Goal: Transaction & Acquisition: Purchase product/service

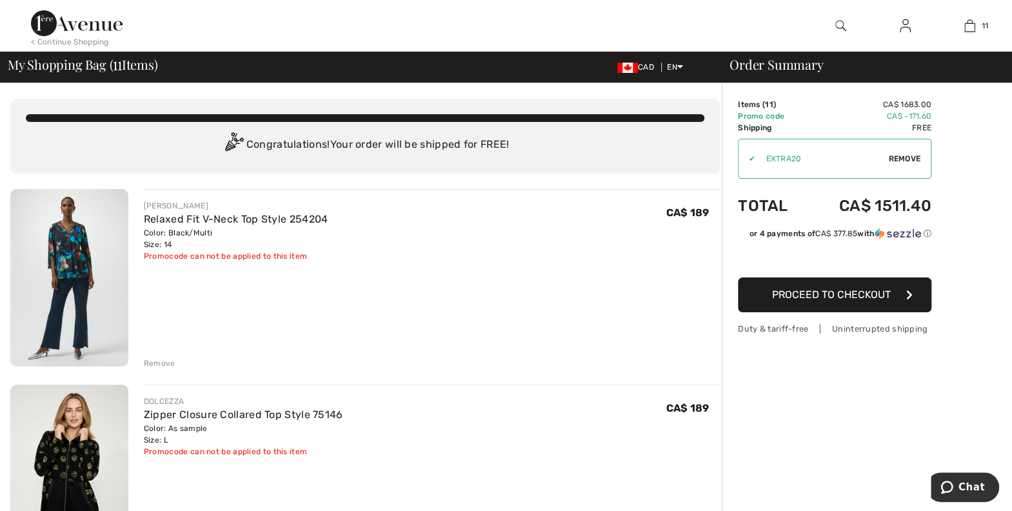
click at [155, 362] on div "Remove" at bounding box center [160, 363] width 32 height 12
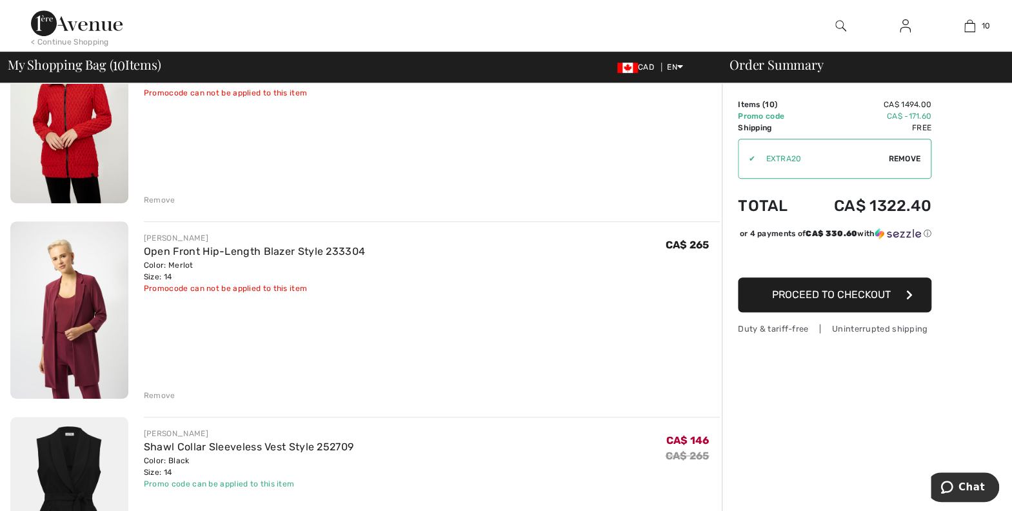
scroll to position [362, 0]
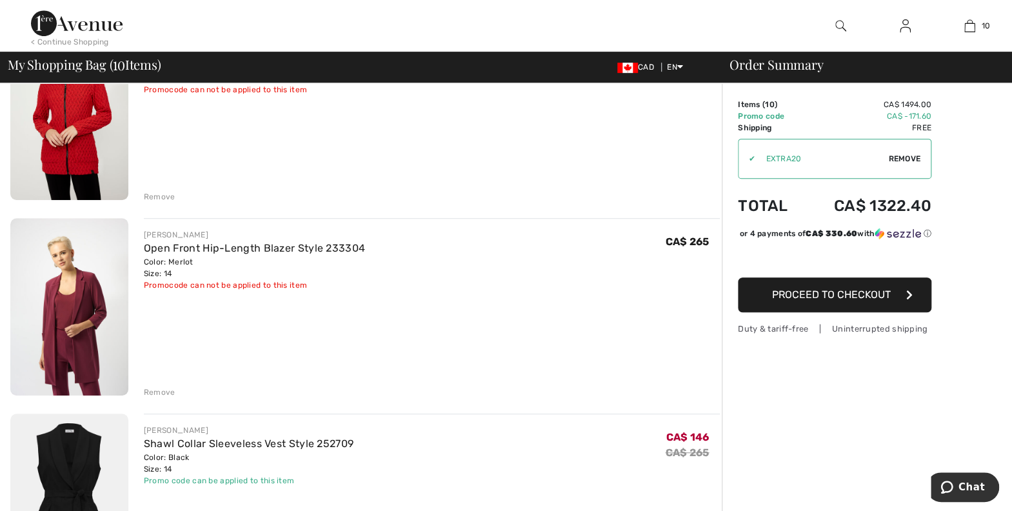
click at [158, 387] on div "Remove" at bounding box center [160, 392] width 32 height 12
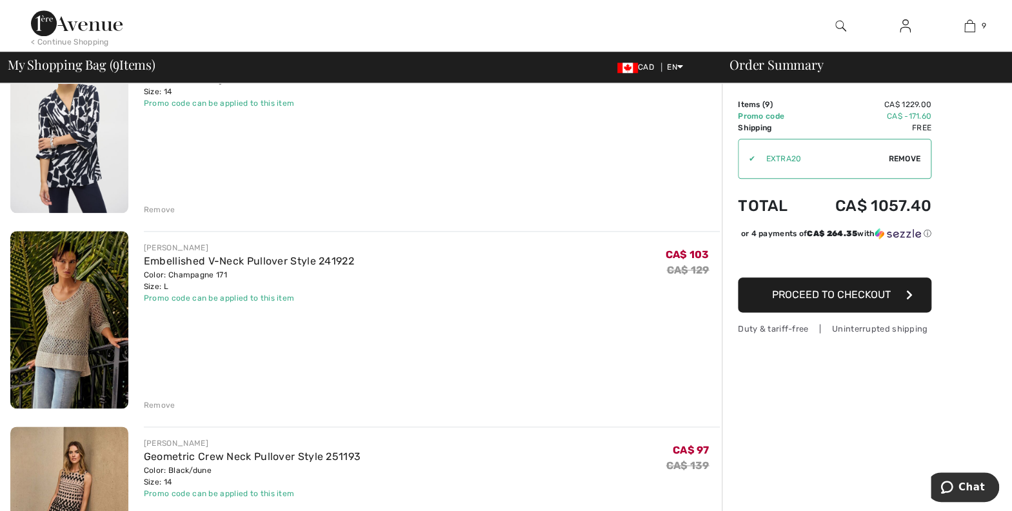
scroll to position [740, 0]
click at [156, 404] on div "Remove" at bounding box center [160, 404] width 32 height 12
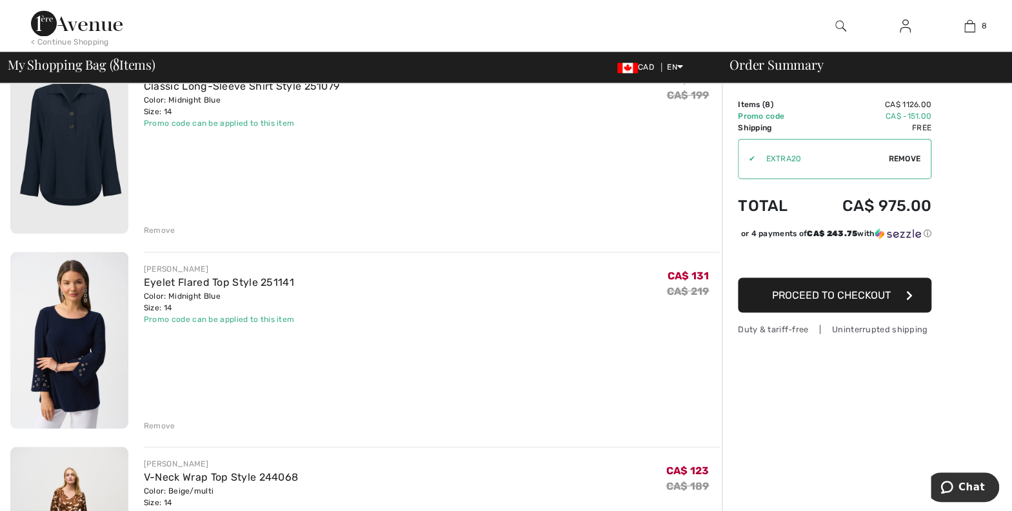
scroll to position [1109, 0]
click at [160, 424] on div "Remove" at bounding box center [160, 425] width 32 height 12
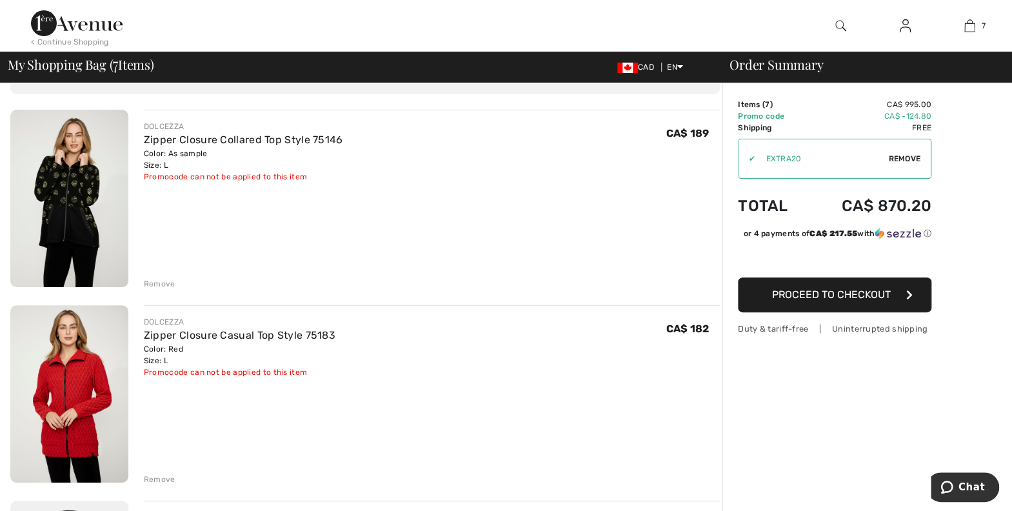
scroll to position [78, 0]
click at [164, 288] on div "Remove" at bounding box center [160, 285] width 32 height 12
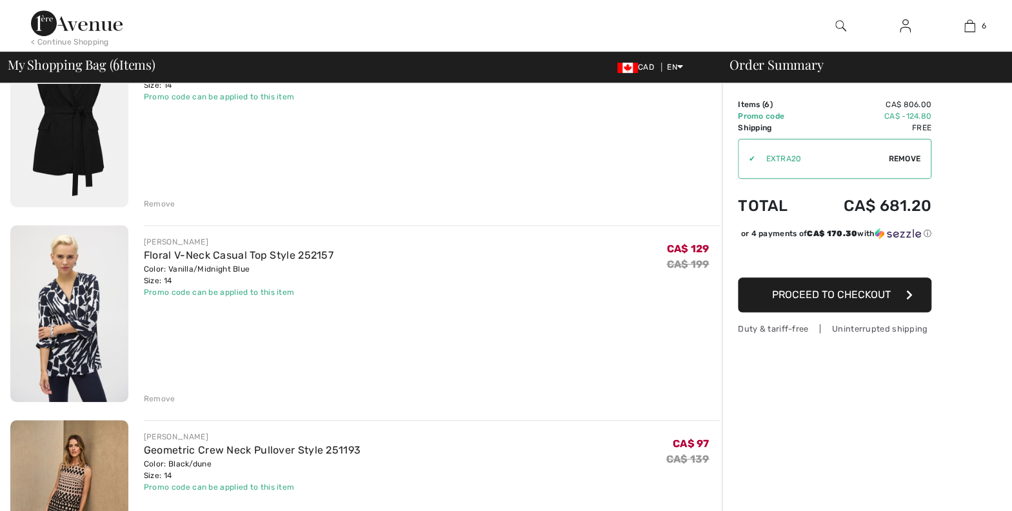
scroll to position [0, 0]
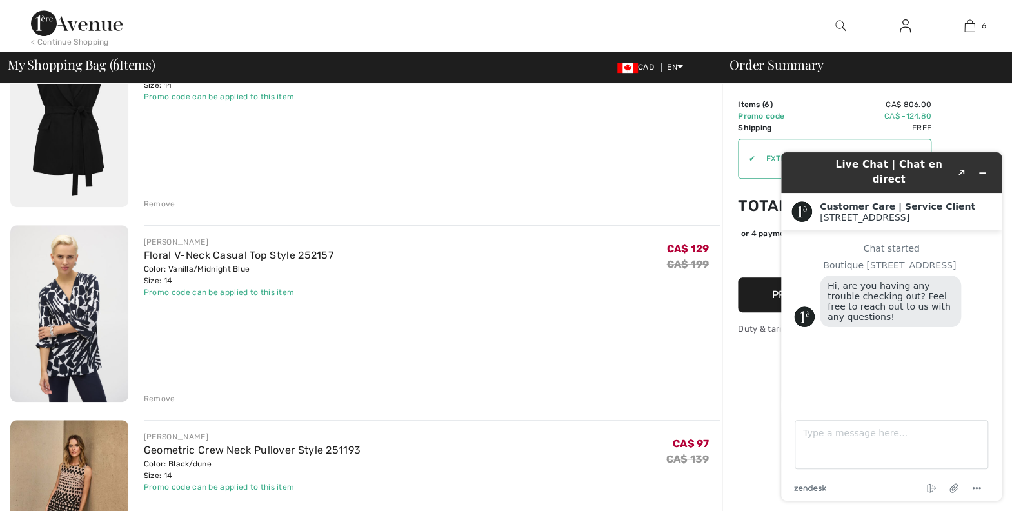
click at [161, 398] on div "Remove" at bounding box center [160, 399] width 32 height 12
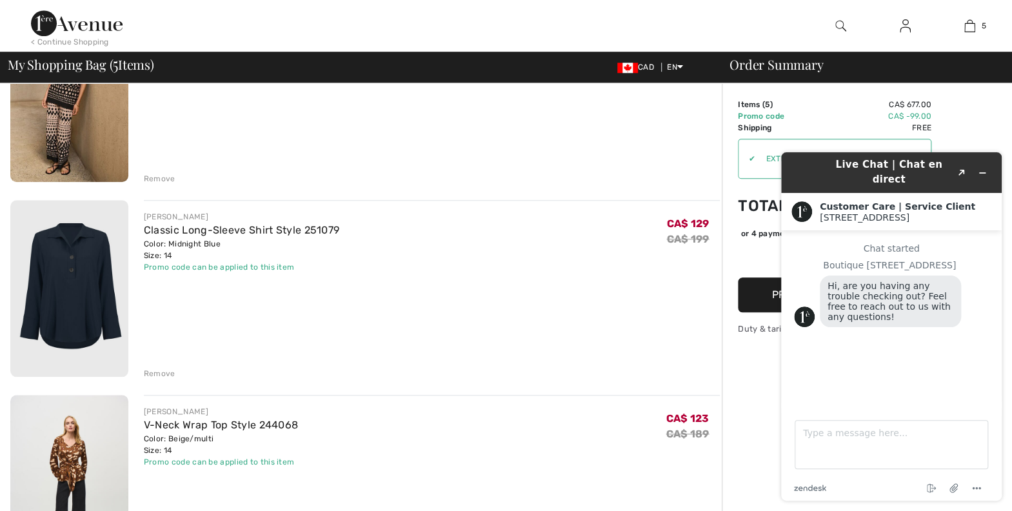
scroll to position [602, 0]
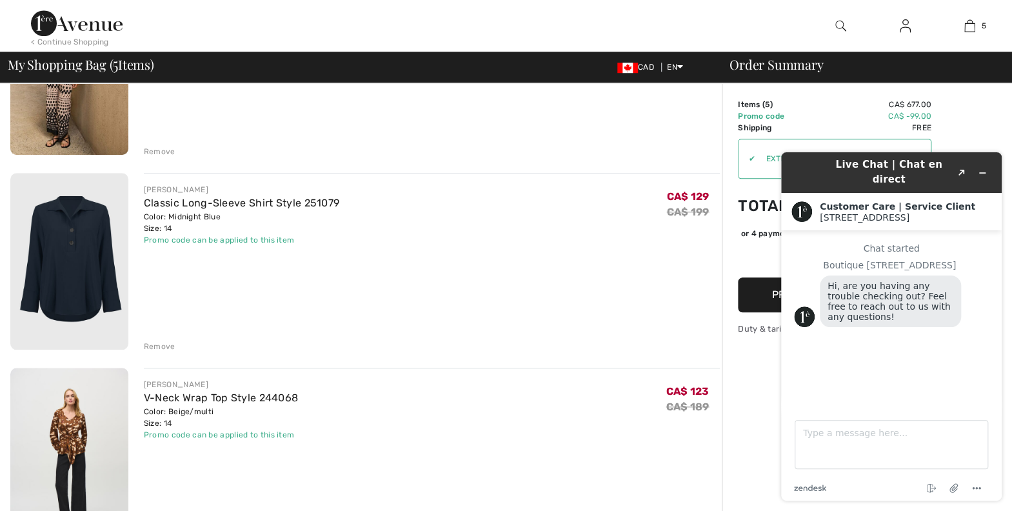
click at [164, 349] on div "Remove" at bounding box center [160, 346] width 32 height 12
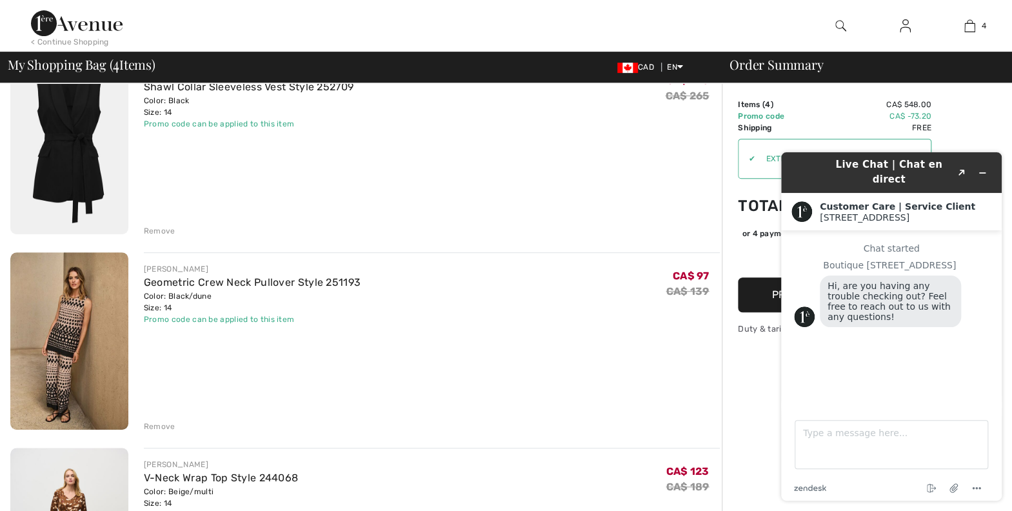
scroll to position [324, 0]
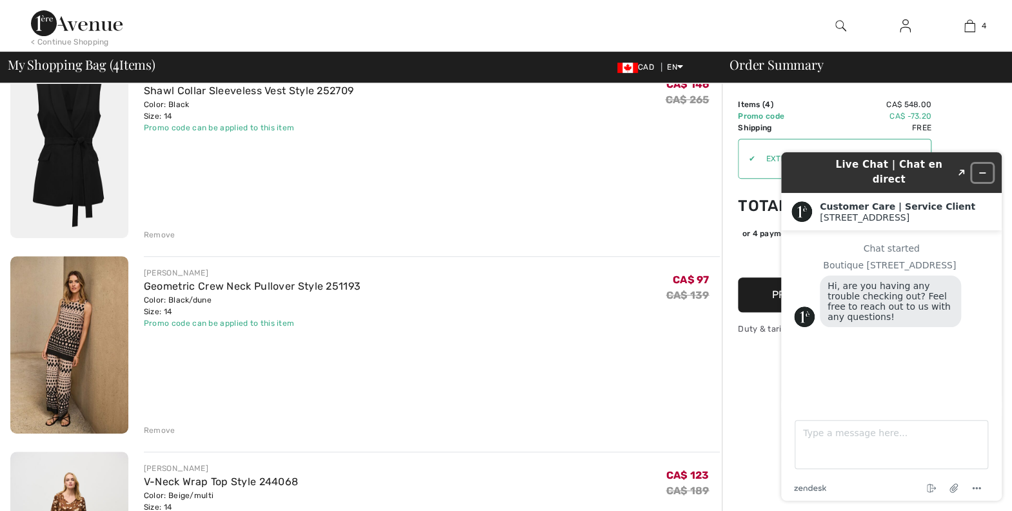
click at [981, 168] on icon "Minimize widget" at bounding box center [981, 172] width 9 height 9
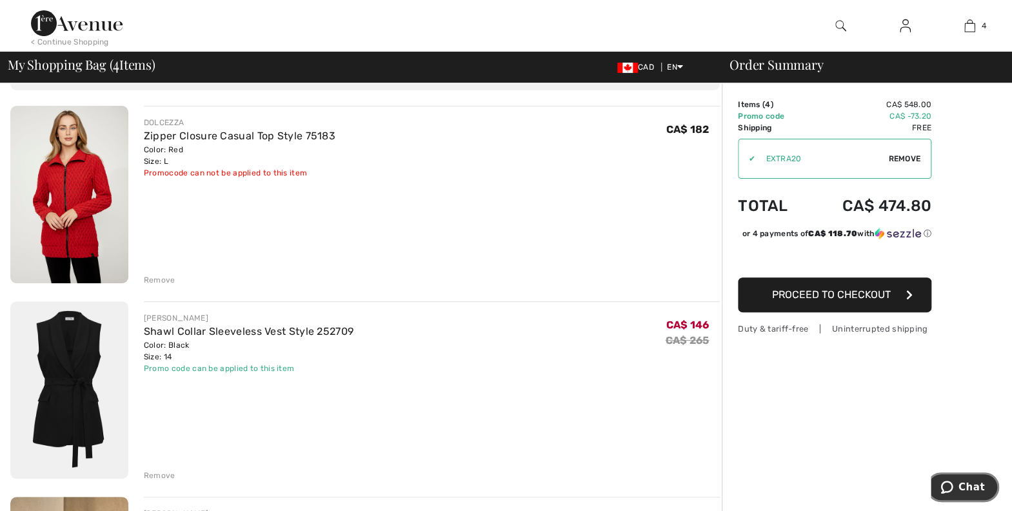
scroll to position [73, 0]
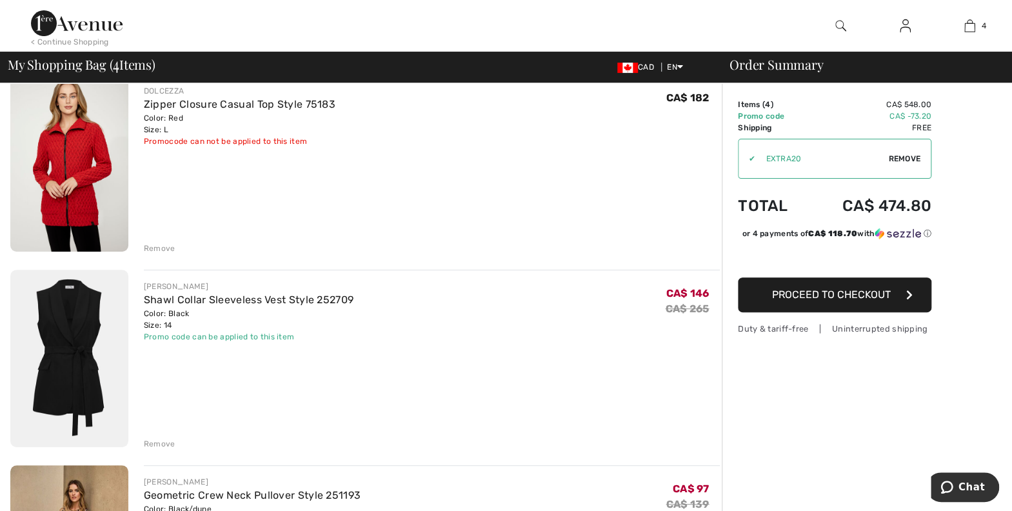
click at [908, 295] on icon "button" at bounding box center [909, 294] width 6 height 10
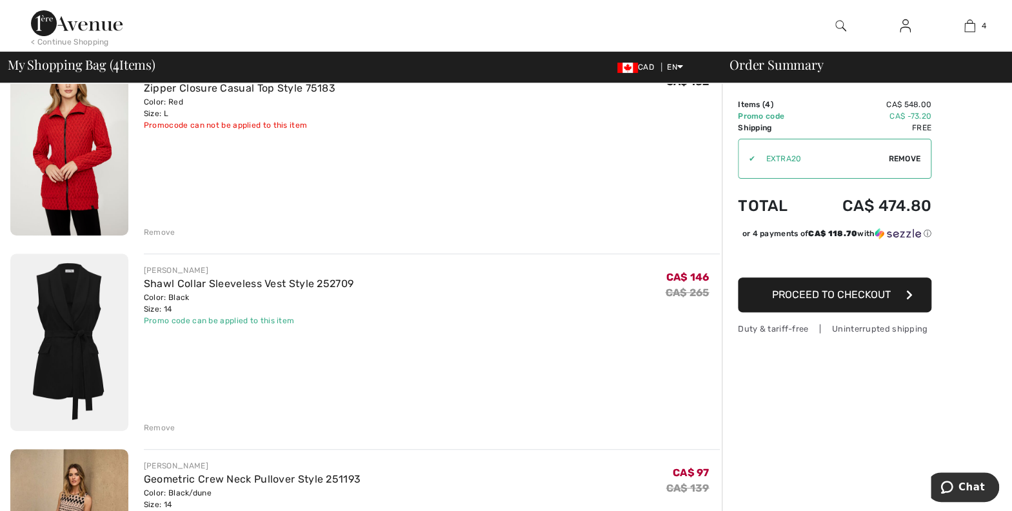
scroll to position [156, 0]
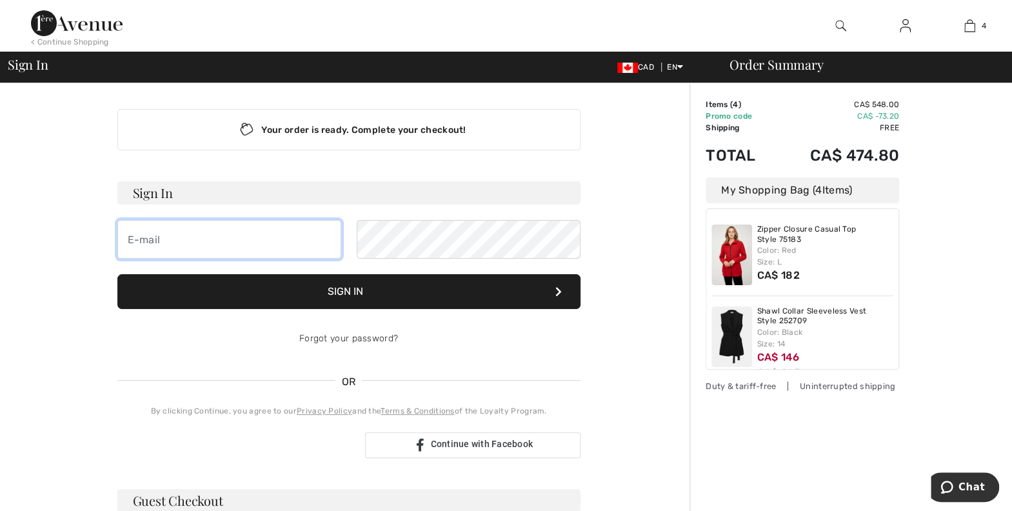
click at [218, 242] on input "email" at bounding box center [229, 239] width 224 height 39
click at [975, 220] on div "Order Summary Details Items ( 4 ) CA$ 548.00 Promo code CA$ -73.20 Shipping Fre…" at bounding box center [850, 452] width 322 height 738
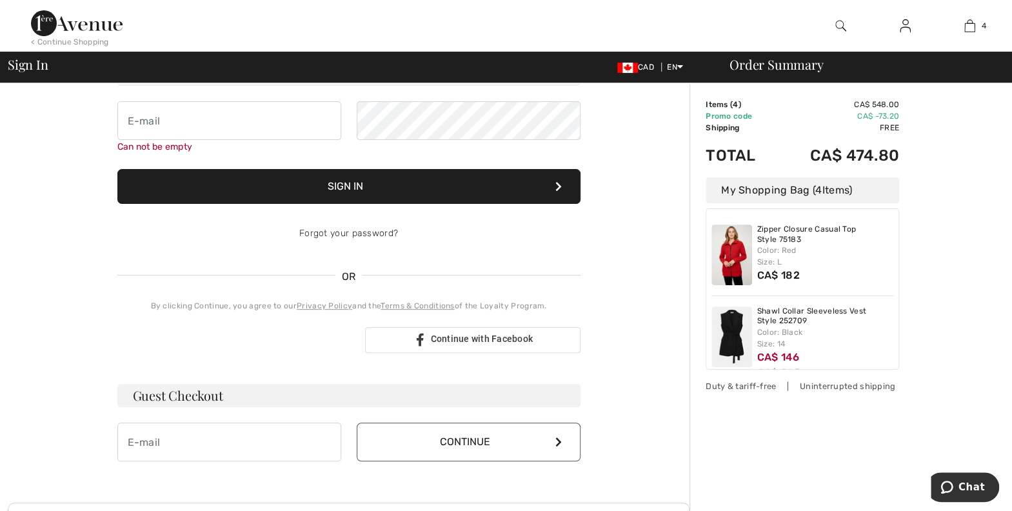
scroll to position [118, 0]
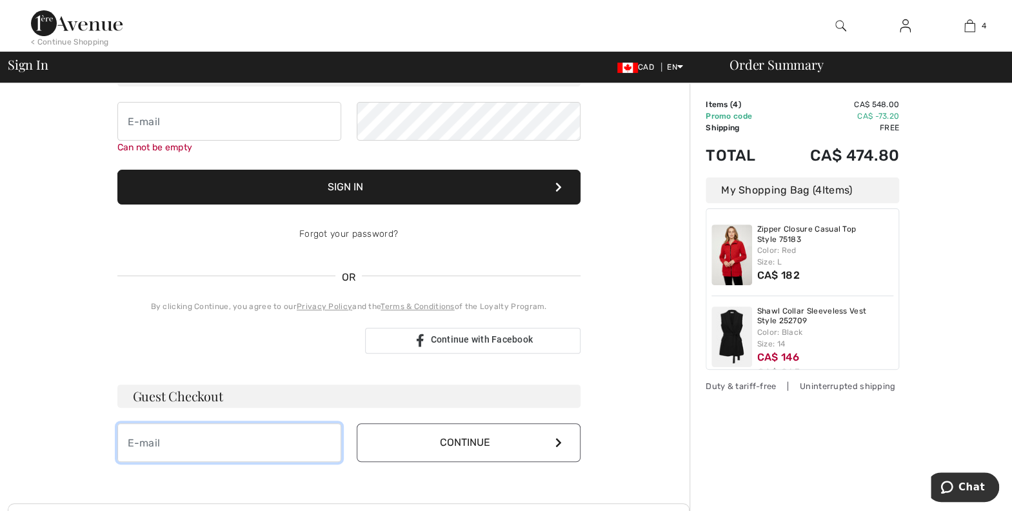
click at [253, 440] on input "email" at bounding box center [229, 442] width 224 height 39
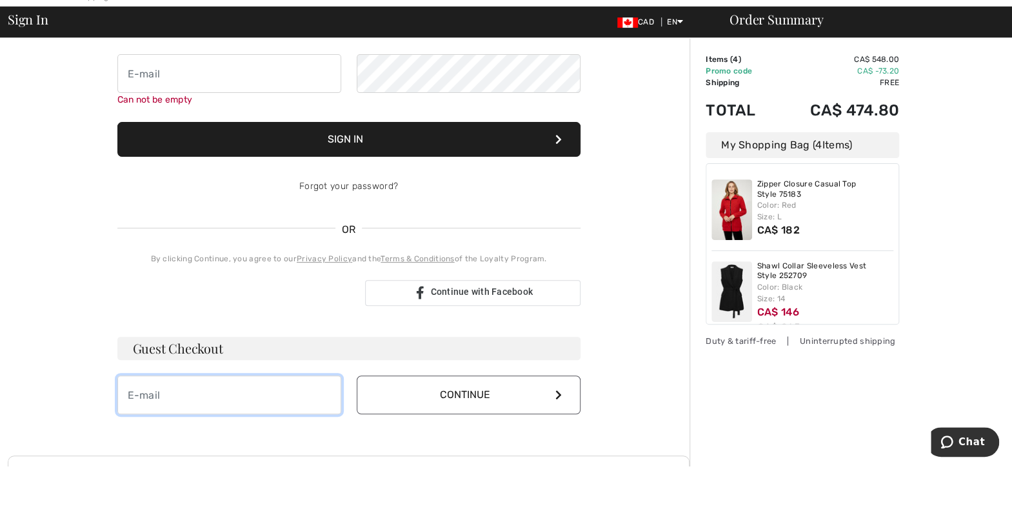
scroll to position [168, 0]
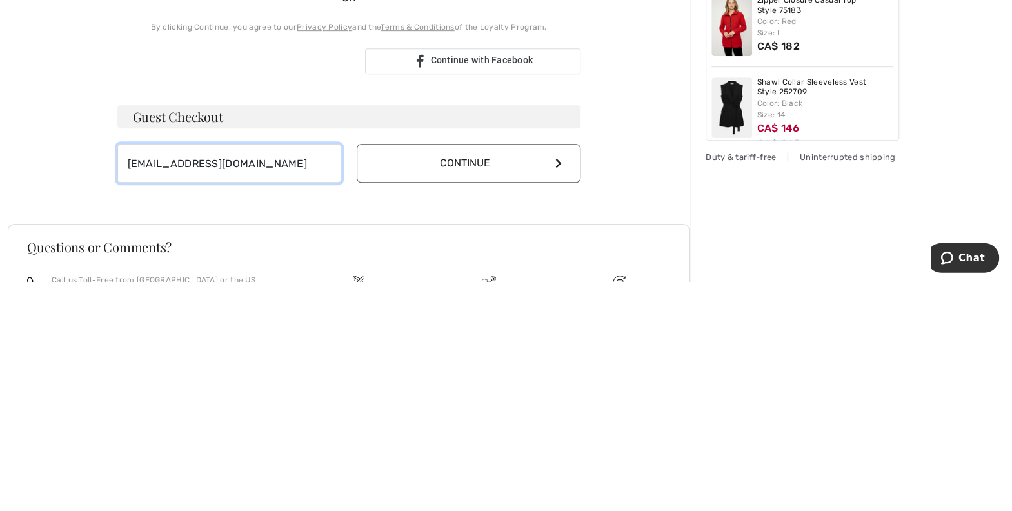
type input "kpahl2021@gmail.com"
click at [540, 389] on button "Continue" at bounding box center [469, 392] width 224 height 39
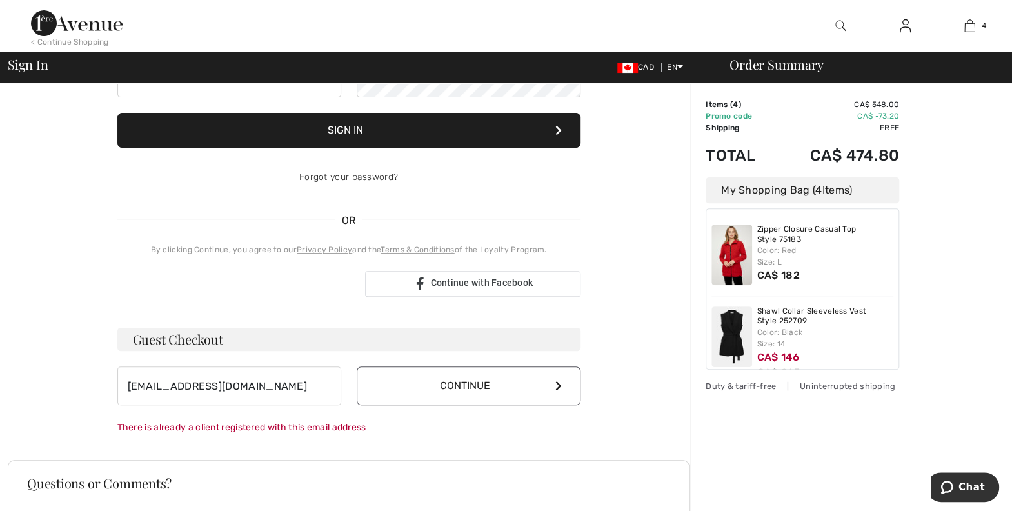
click at [544, 391] on button "Continue" at bounding box center [469, 385] width 224 height 39
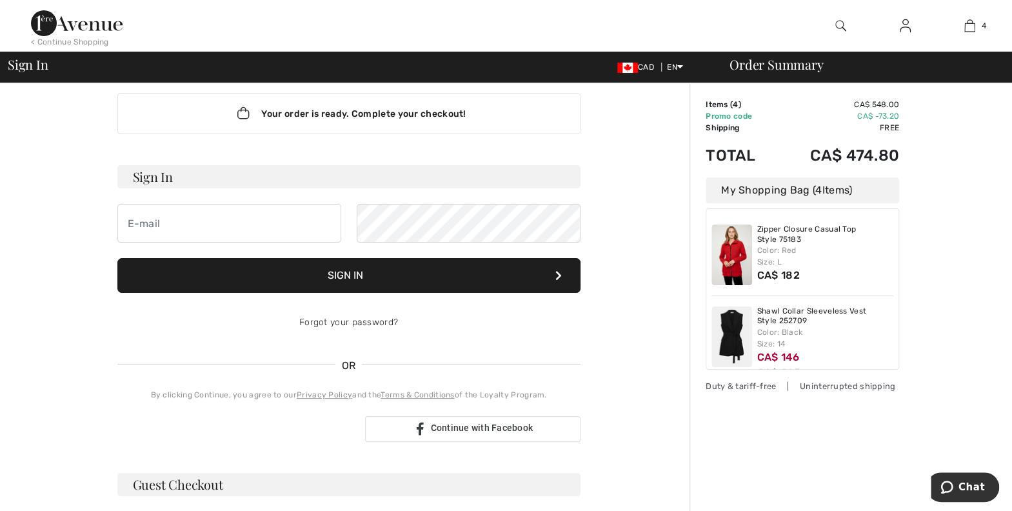
scroll to position [12, 0]
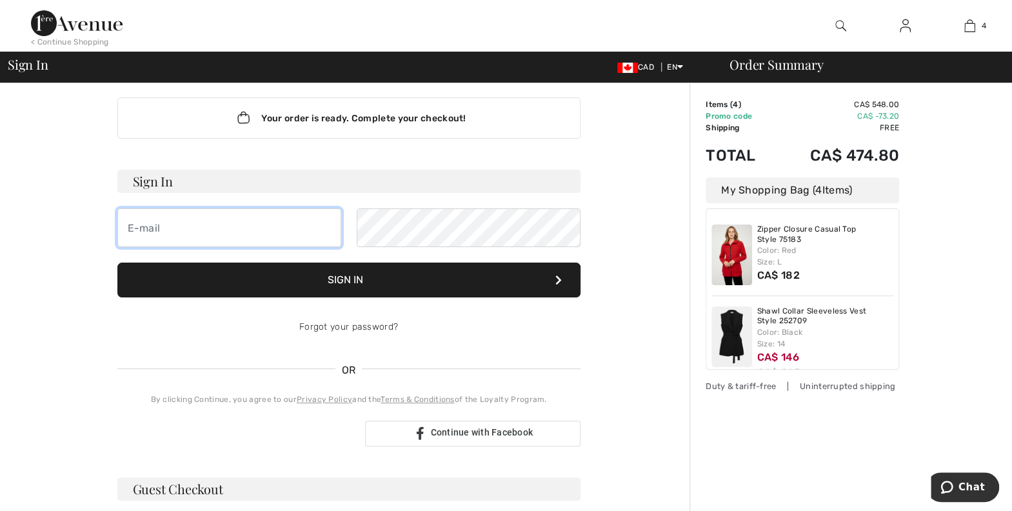
click at [202, 231] on input "email" at bounding box center [229, 227] width 224 height 39
type input "kpahl2021@gmail.com"
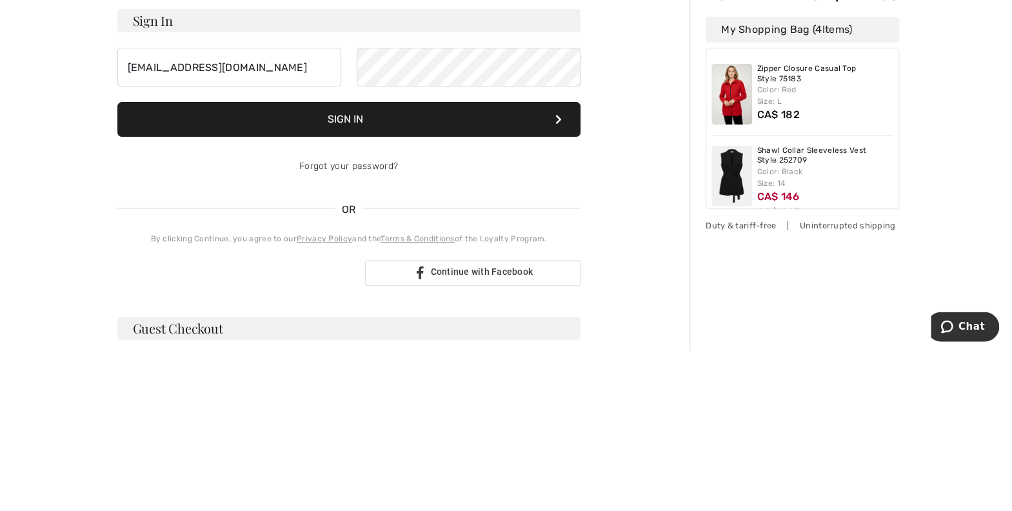
click at [375, 328] on link "Forgot your password?" at bounding box center [348, 326] width 99 height 11
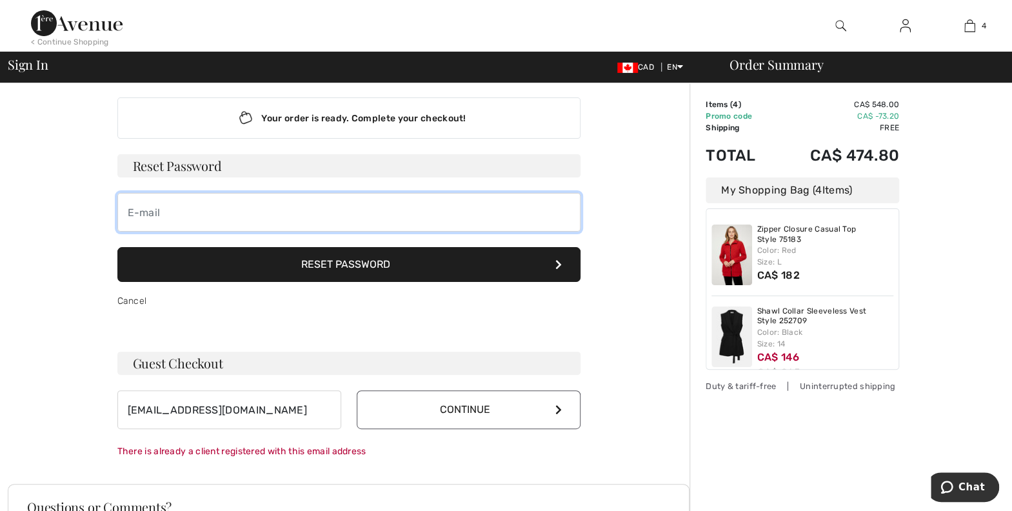
click at [179, 215] on input "email" at bounding box center [348, 212] width 463 height 39
type input "kpahl2021@gmail.com"
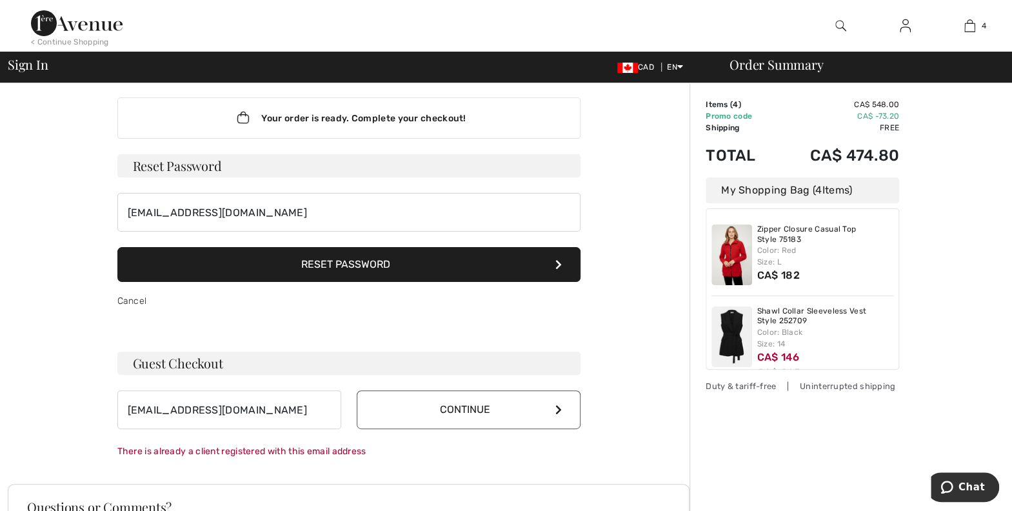
click at [440, 267] on button "Reset Password" at bounding box center [348, 264] width 463 height 35
click at [555, 263] on icon at bounding box center [558, 264] width 6 height 10
click at [540, 398] on button "Continue" at bounding box center [469, 409] width 224 height 39
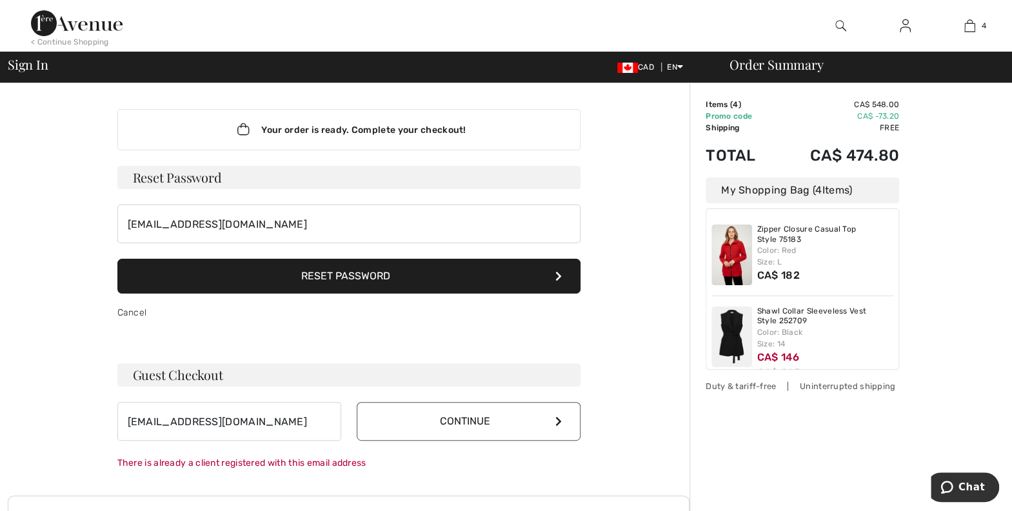
click at [144, 315] on link "Cancel" at bounding box center [132, 312] width 30 height 11
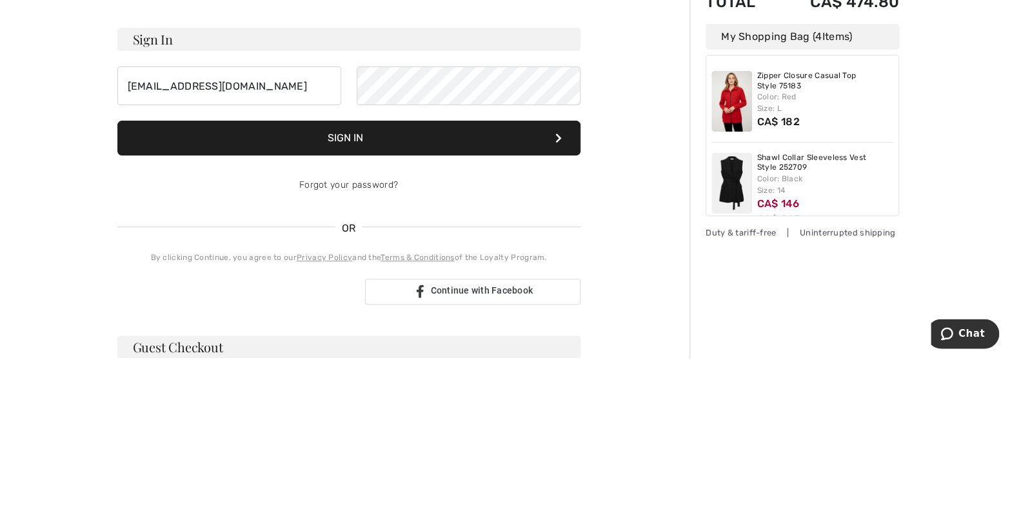
click at [517, 297] on button "Sign In" at bounding box center [348, 291] width 463 height 35
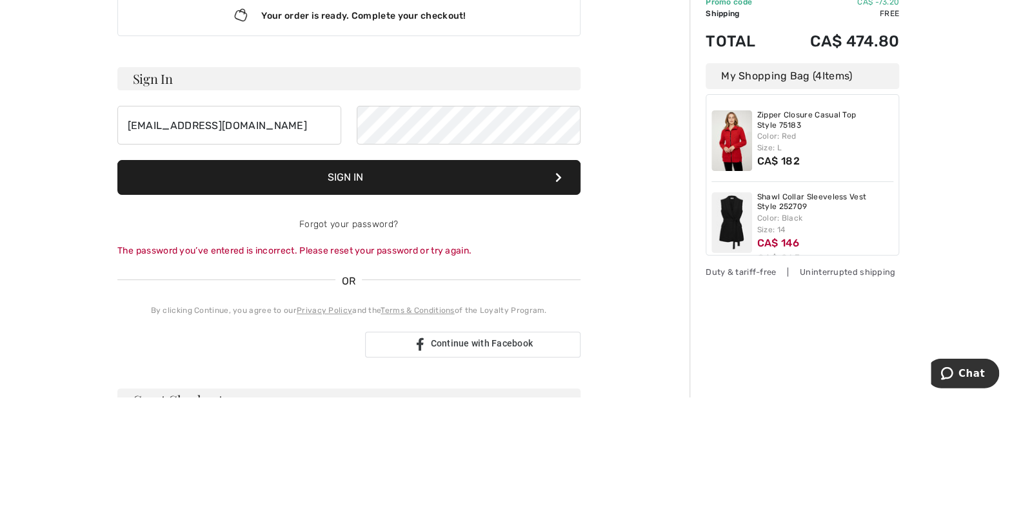
click at [511, 302] on button "Sign In" at bounding box center [348, 291] width 463 height 35
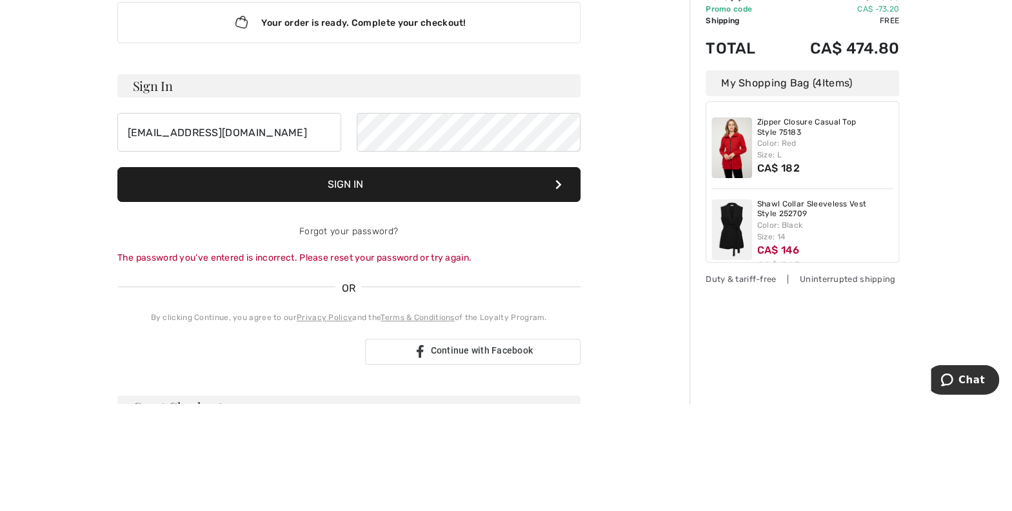
click at [537, 296] on button "Sign In" at bounding box center [348, 291] width 463 height 35
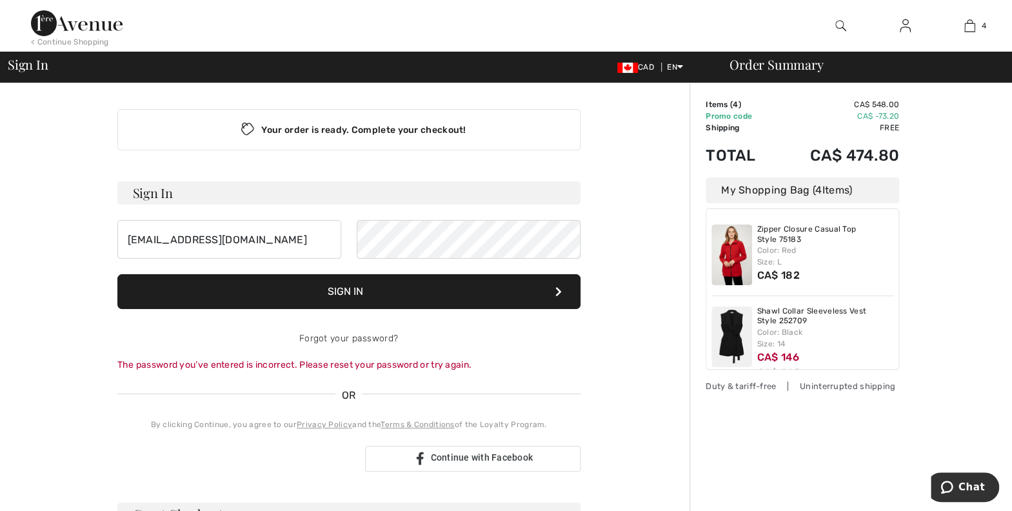
click at [371, 340] on link "Forgot your password?" at bounding box center [348, 338] width 99 height 11
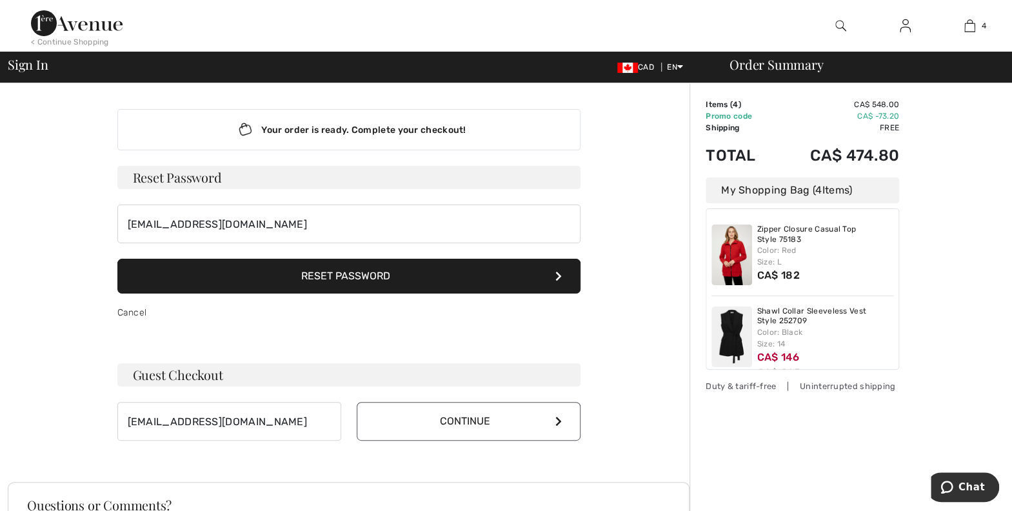
click at [552, 270] on button "Reset Password" at bounding box center [348, 276] width 463 height 35
click at [556, 418] on icon at bounding box center [558, 421] width 6 height 10
click at [491, 266] on button "Reset Password" at bounding box center [348, 276] width 463 height 35
click at [297, 422] on input "kpahl2021@gmail.com" at bounding box center [229, 421] width 224 height 39
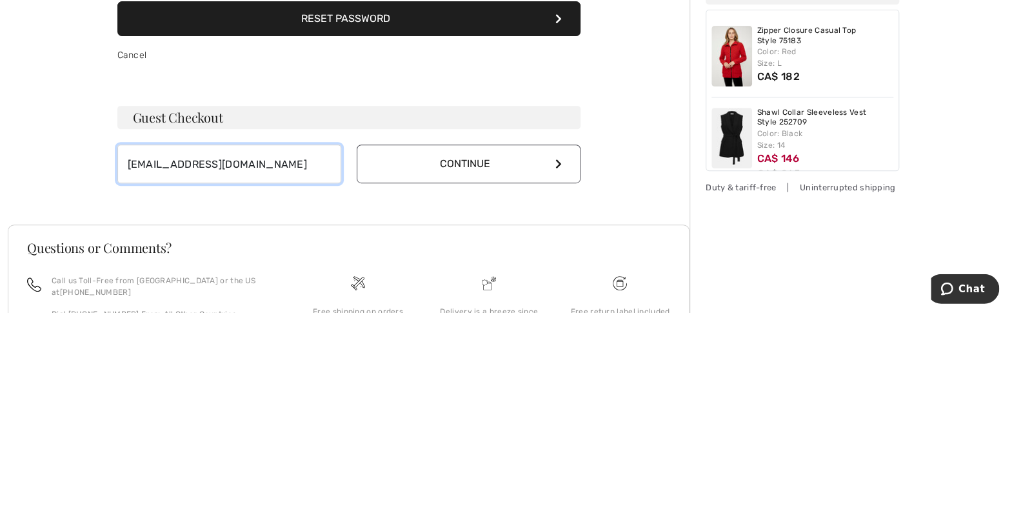
scroll to position [65, 0]
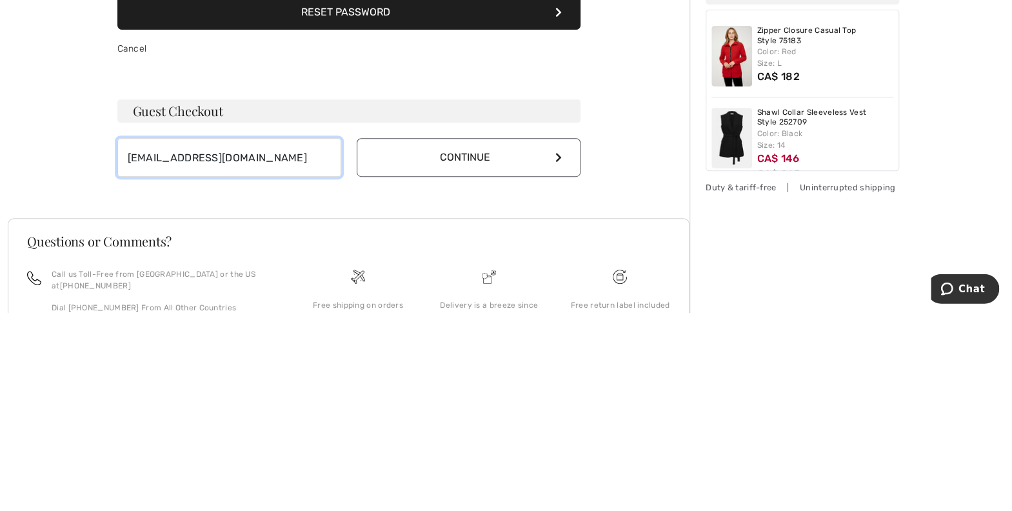
type input "[EMAIL_ADDRESS][DOMAIN_NAME]"
click at [555, 358] on icon at bounding box center [558, 356] width 6 height 10
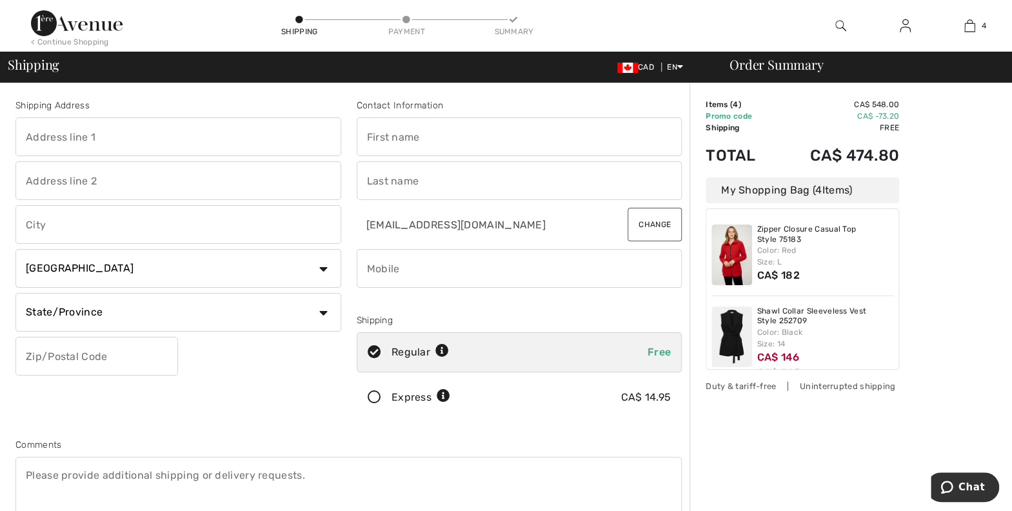
click at [220, 140] on input "text" at bounding box center [178, 136] width 326 height 39
click at [147, 151] on input "text" at bounding box center [178, 136] width 326 height 39
type input "Box 331"
click at [225, 230] on input "text" at bounding box center [178, 224] width 326 height 39
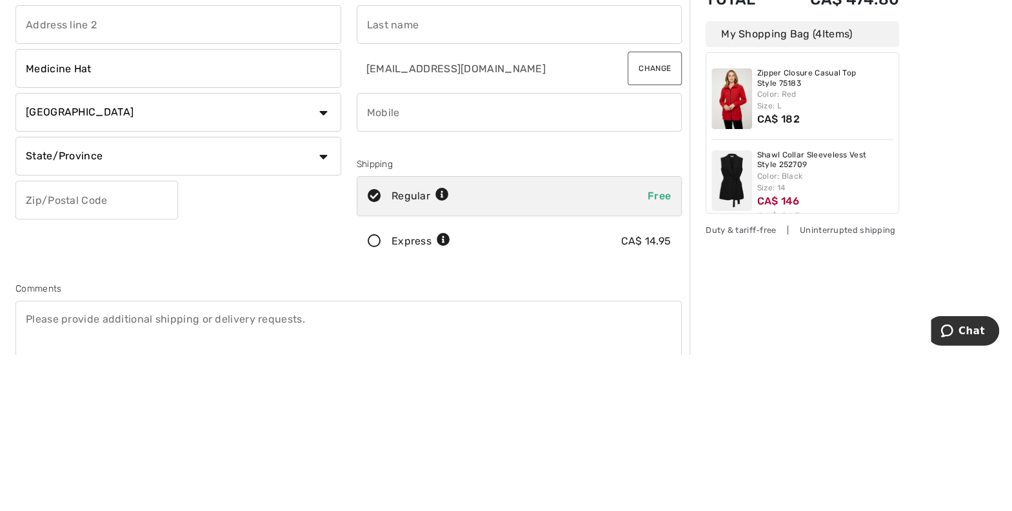
type input "Medicine Hat"
click at [326, 304] on select "State/Province Alberta British Columbia Manitoba New Brunswick Newfoundland and…" at bounding box center [178, 312] width 326 height 39
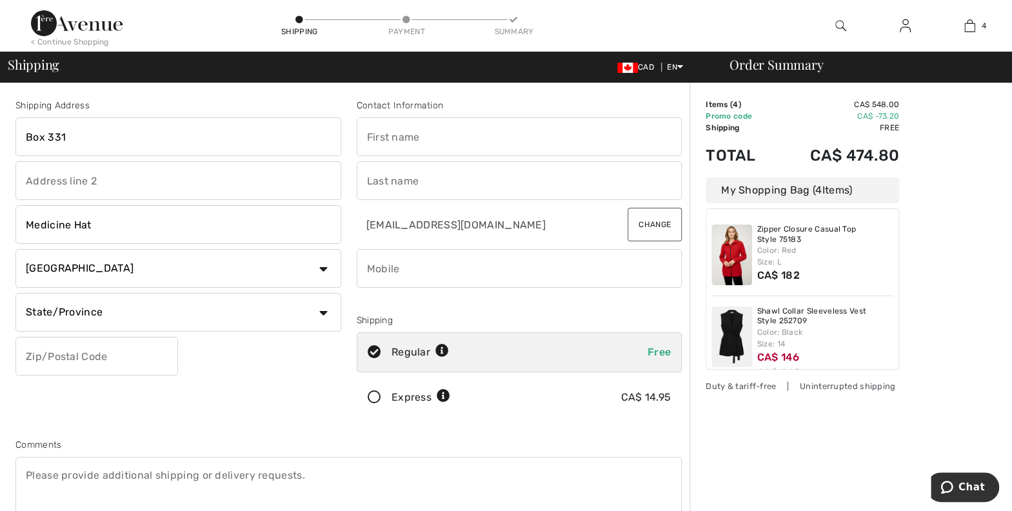
select select "AB"
click at [15, 293] on select "State/Province Alberta British Columbia Manitoba New Brunswick Newfoundland and…" at bounding box center [178, 312] width 326 height 39
click at [152, 355] on input "text" at bounding box center [96, 356] width 162 height 39
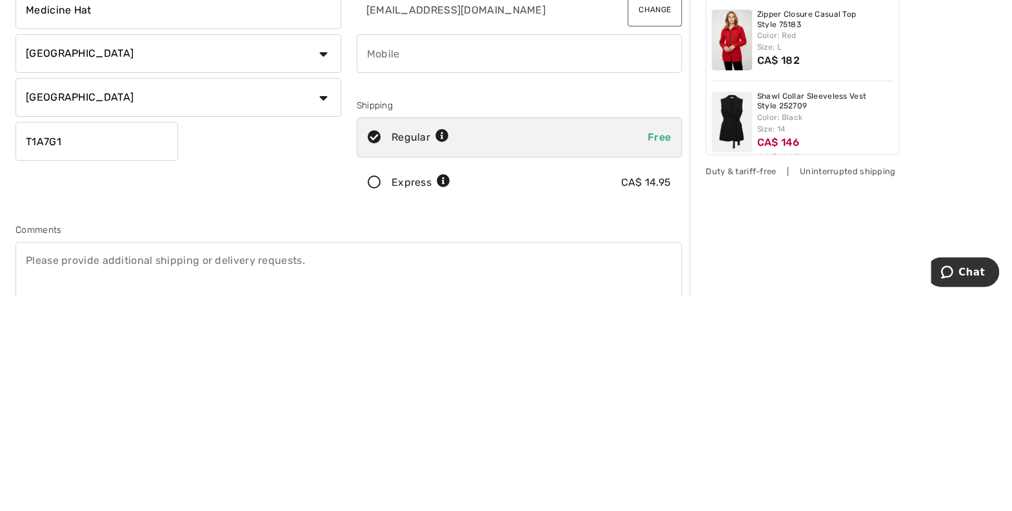
click at [44, 353] on input "T1A7G1" at bounding box center [96, 356] width 162 height 39
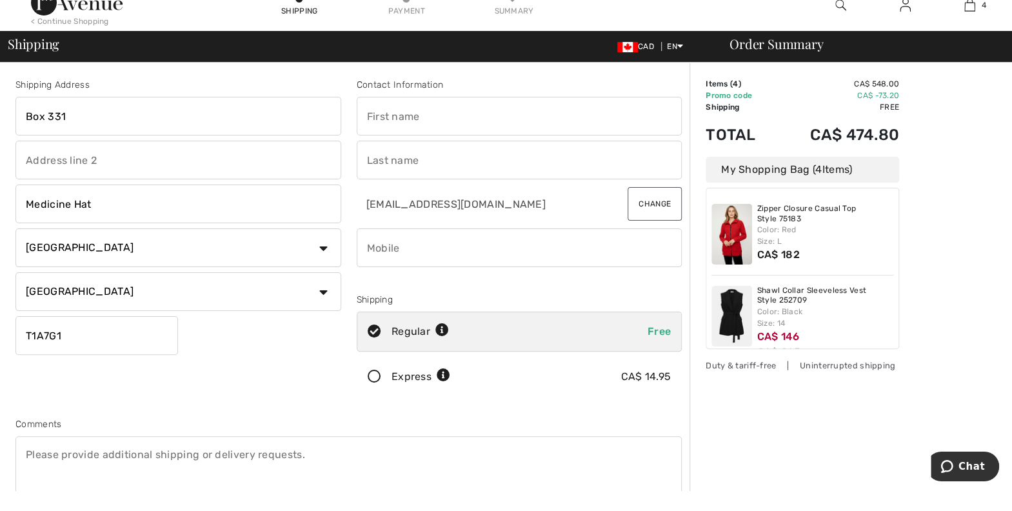
type input "T1A7G1"
click at [429, 137] on input "text" at bounding box center [520, 136] width 326 height 39
click at [419, 193] on input "text" at bounding box center [520, 180] width 326 height 39
type input "Kerry"
type input "Doyle Pahl"
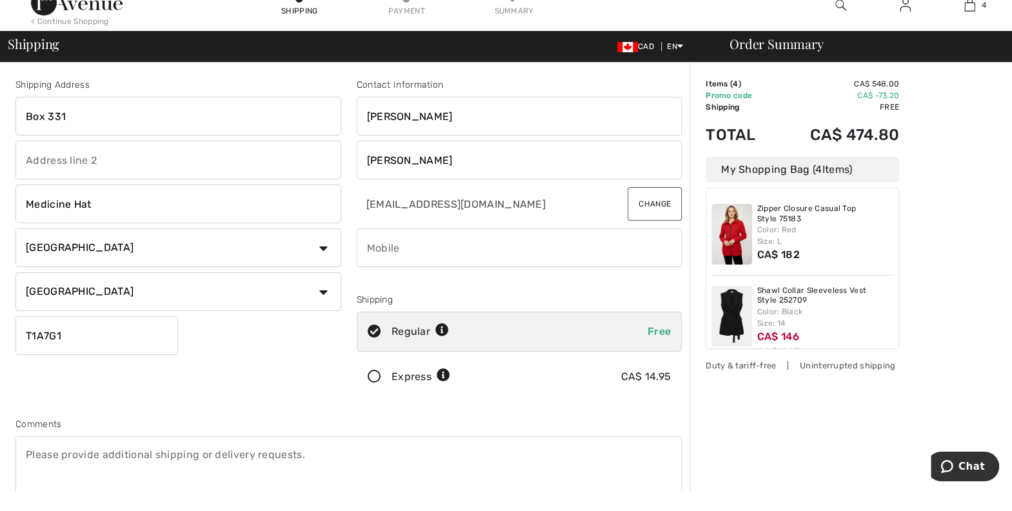
click at [480, 273] on input "phone" at bounding box center [520, 268] width 326 height 39
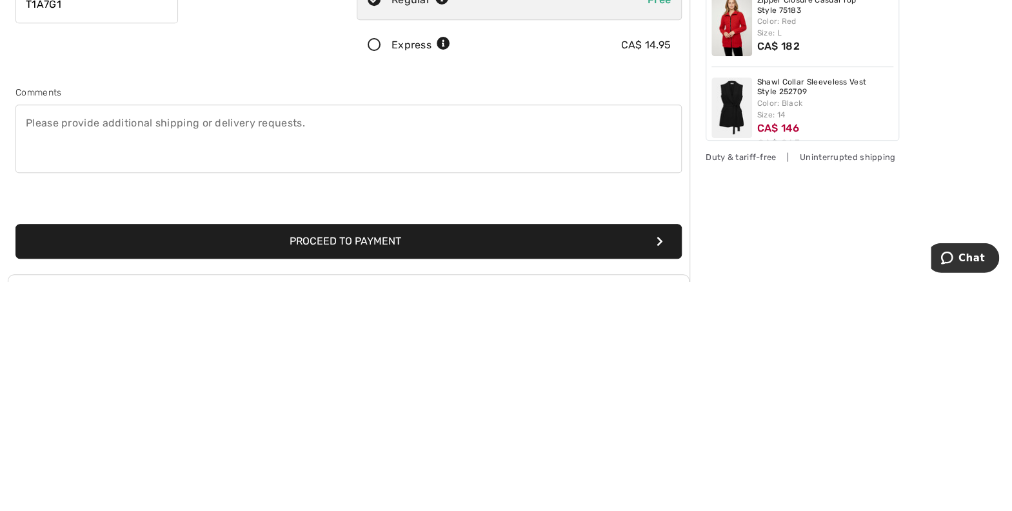
scroll to position [126, 0]
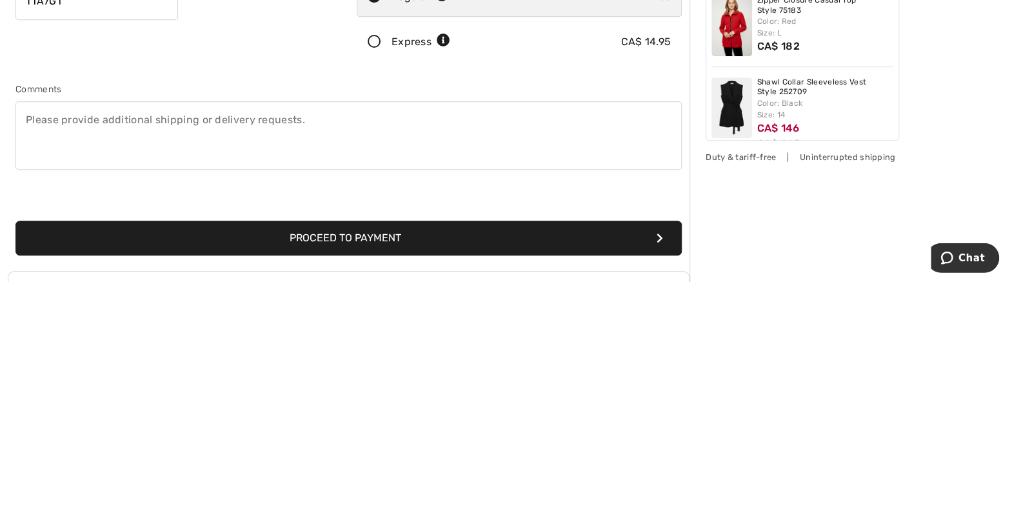
type input "4035297745"
click at [637, 464] on button "Proceed to Payment" at bounding box center [348, 466] width 666 height 35
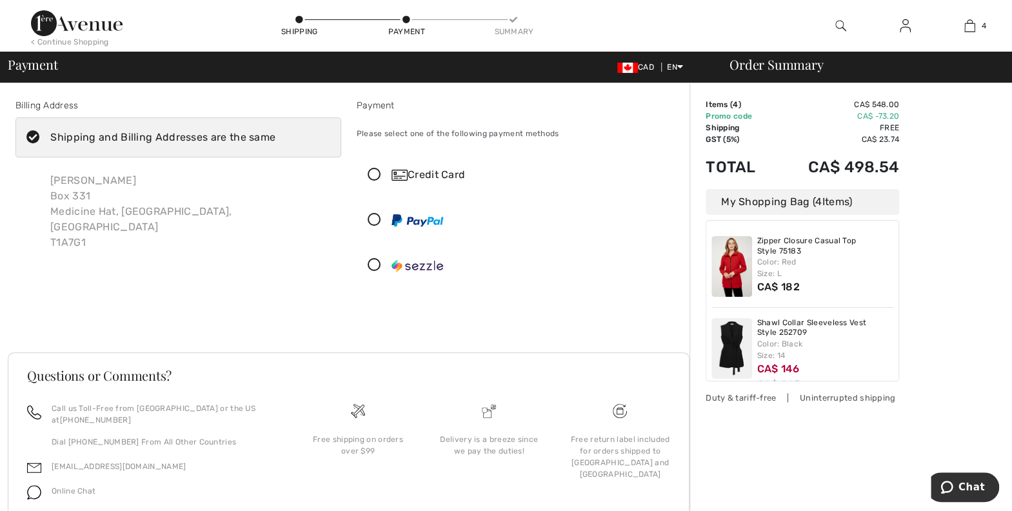
click at [377, 181] on div "Credit Card" at bounding box center [519, 174] width 324 height 39
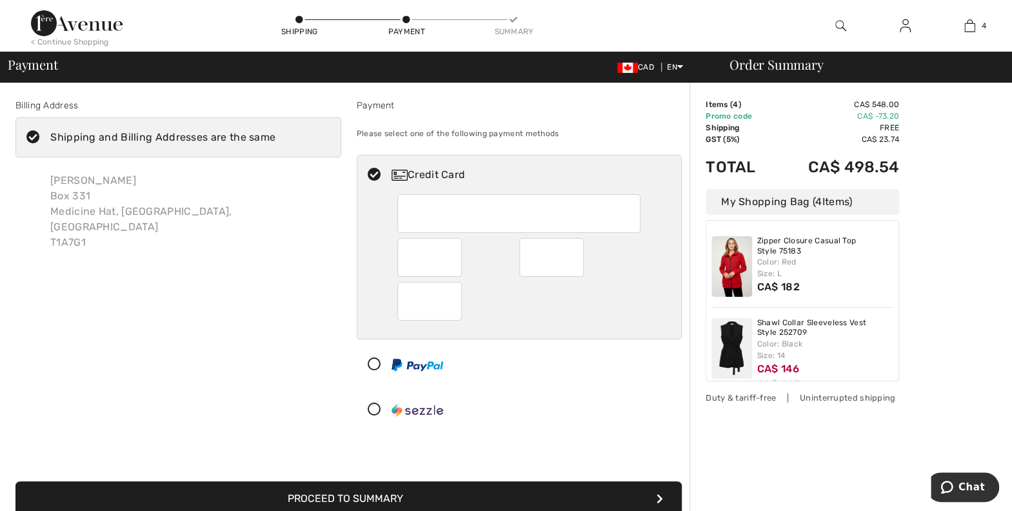
click at [436, 316] on div at bounding box center [429, 301] width 64 height 39
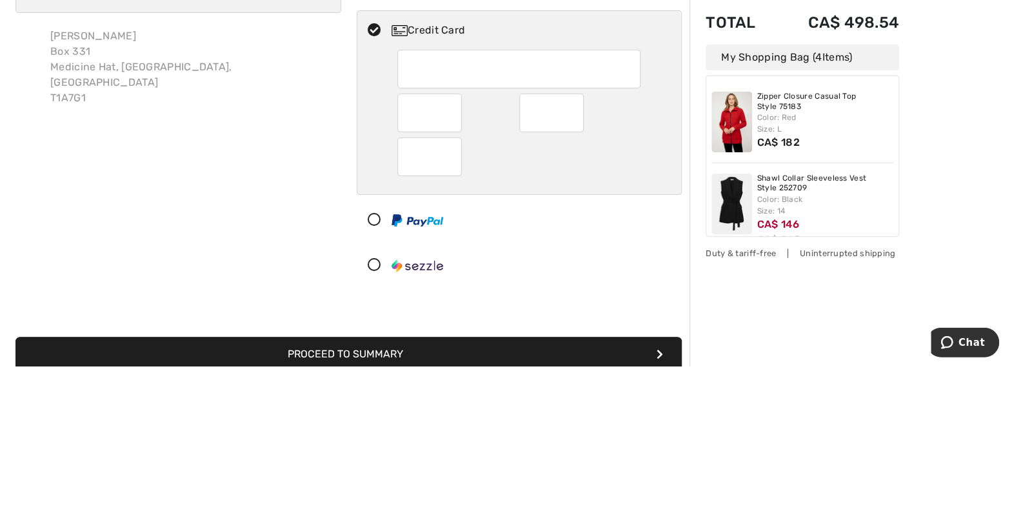
click at [976, 320] on div "Order Summary Details Items ( 4 ) CA$ 548.00 Promo code CA$ -73.20 Shipping Fre…" at bounding box center [850, 414] width 322 height 662
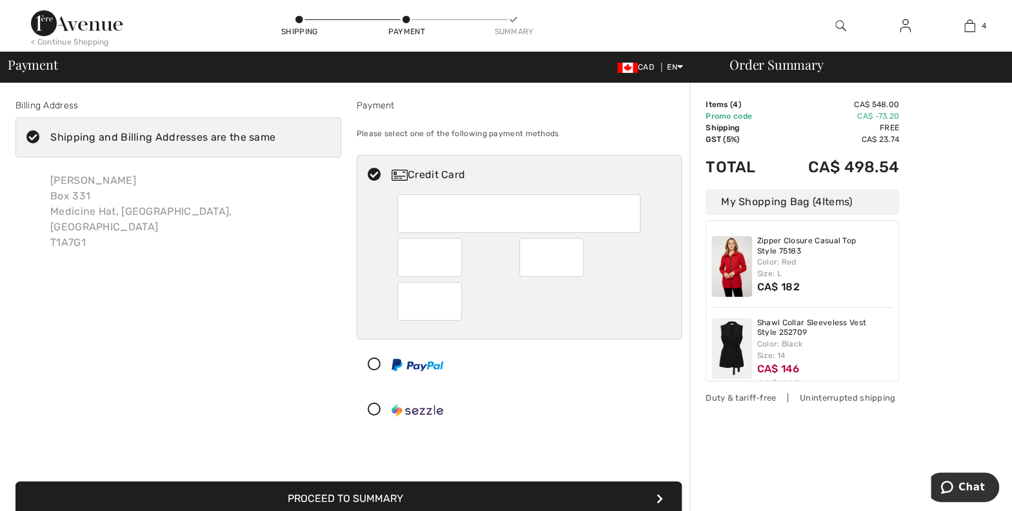
click at [645, 496] on button "Proceed to Summary" at bounding box center [348, 498] width 666 height 35
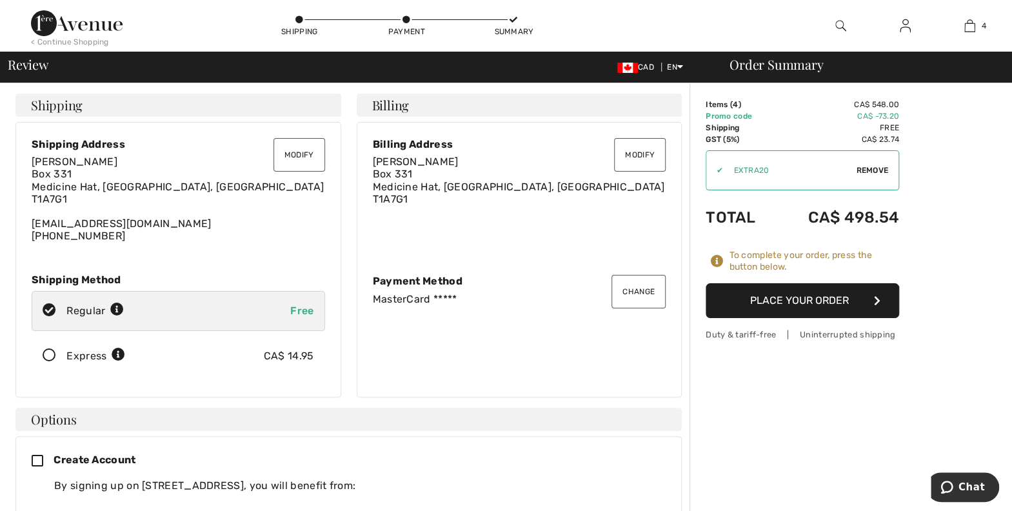
click at [880, 300] on button "Place Your Order" at bounding box center [801, 300] width 193 height 35
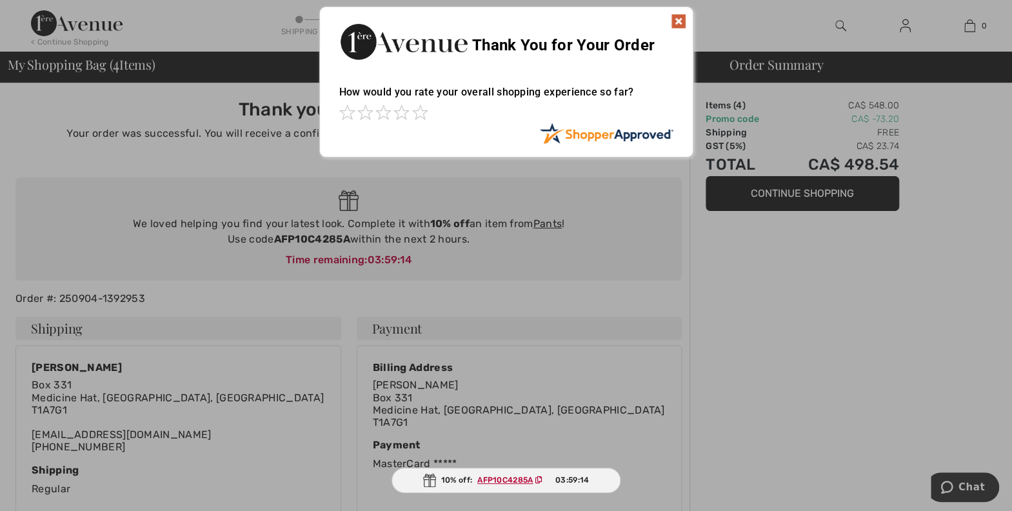
click at [674, 28] on img at bounding box center [678, 21] width 15 height 15
